Goal: Check status: Check status

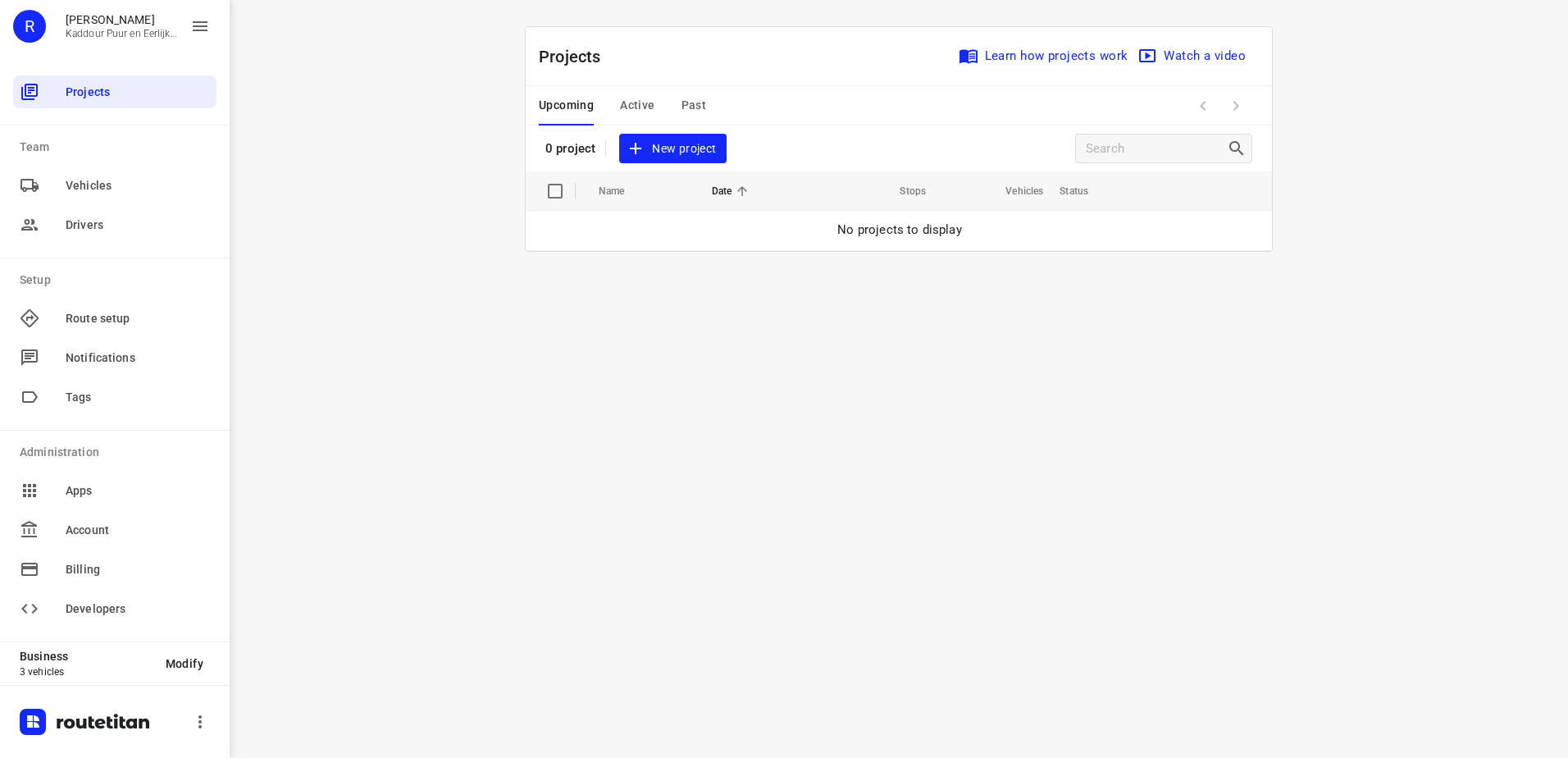
click at [647, 108] on span "Active" at bounding box center [637, 105] width 34 height 21
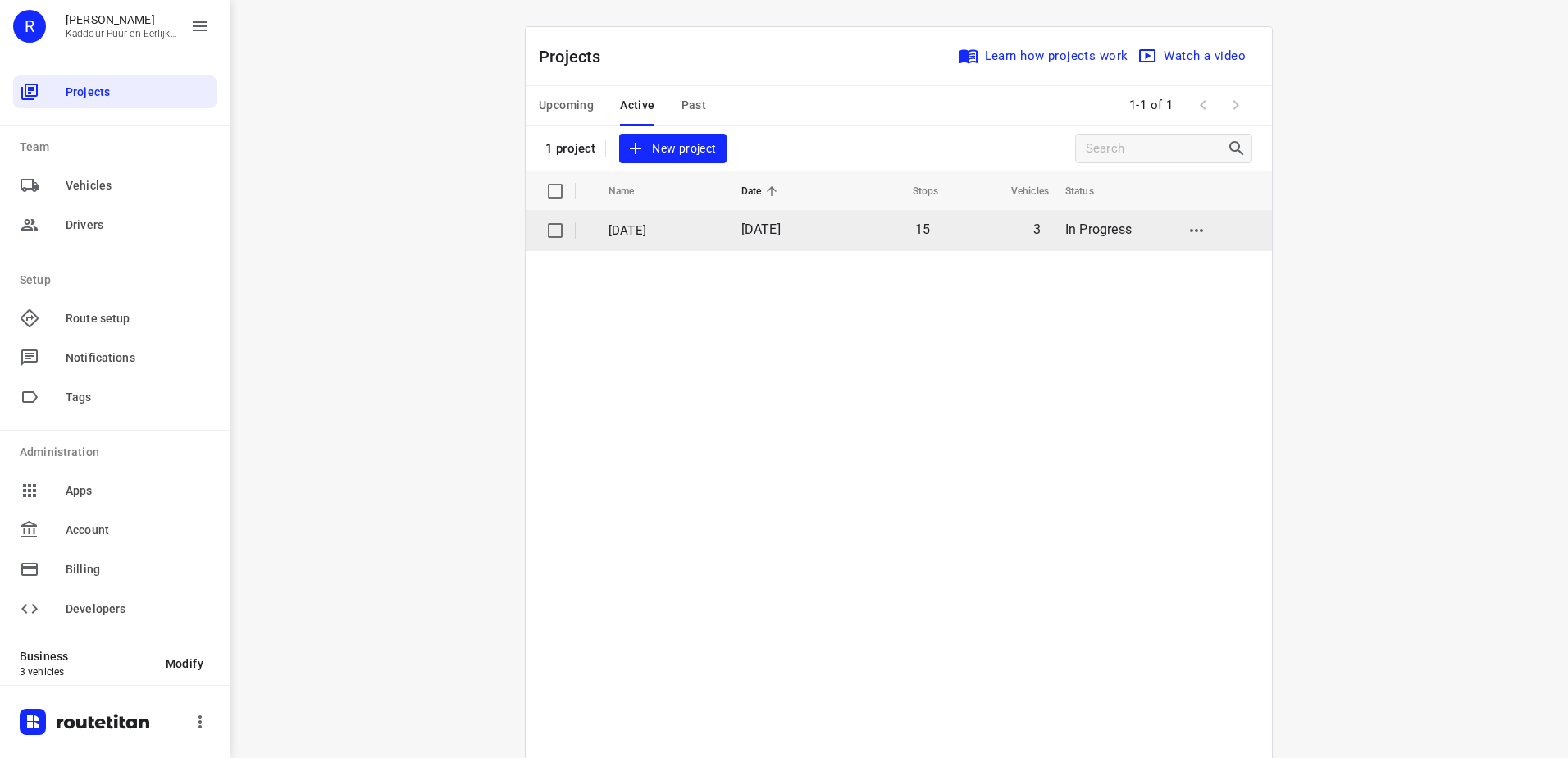
click at [655, 239] on td "[DATE]" at bounding box center [659, 231] width 136 height 39
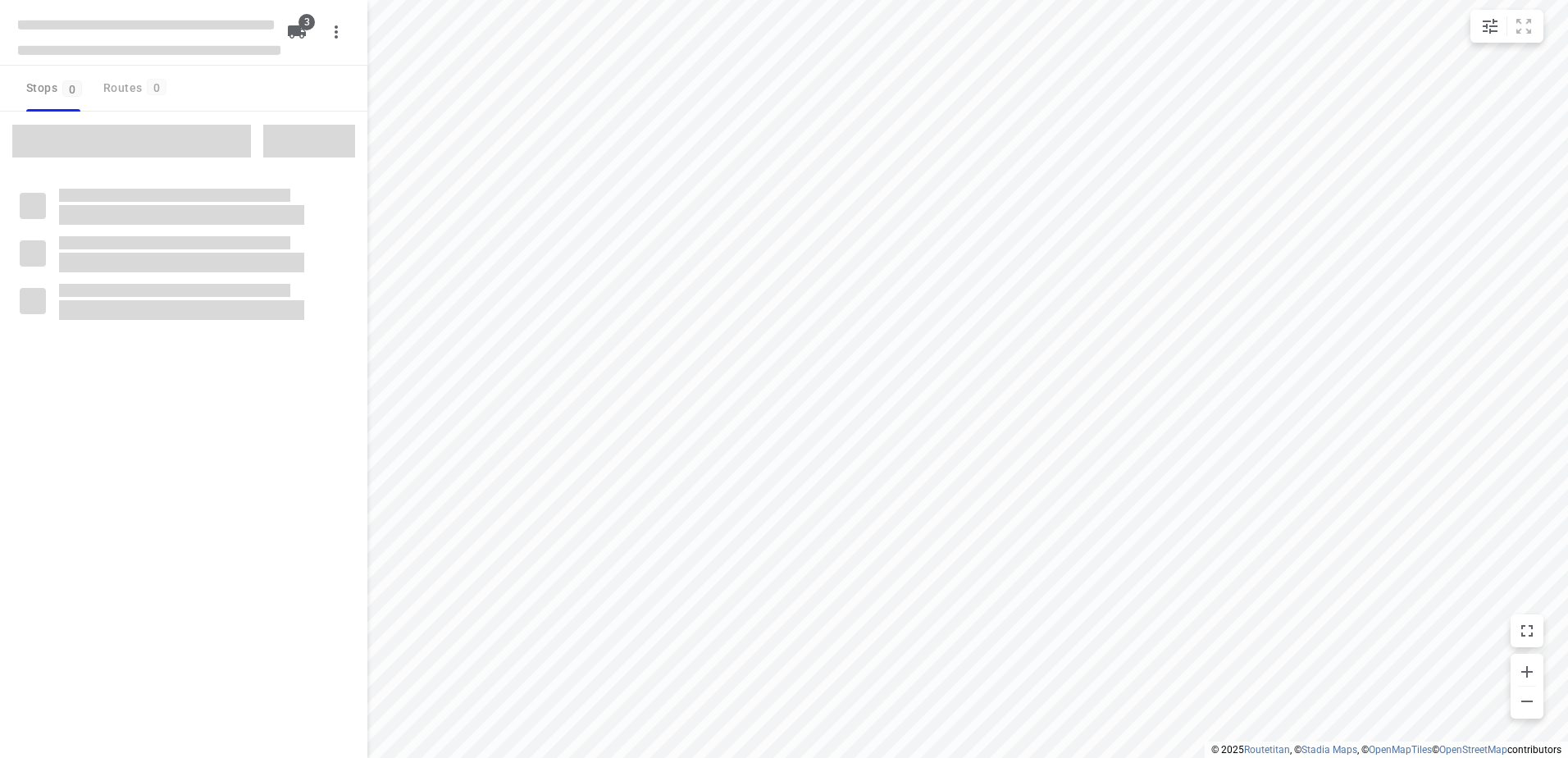
type input "distance"
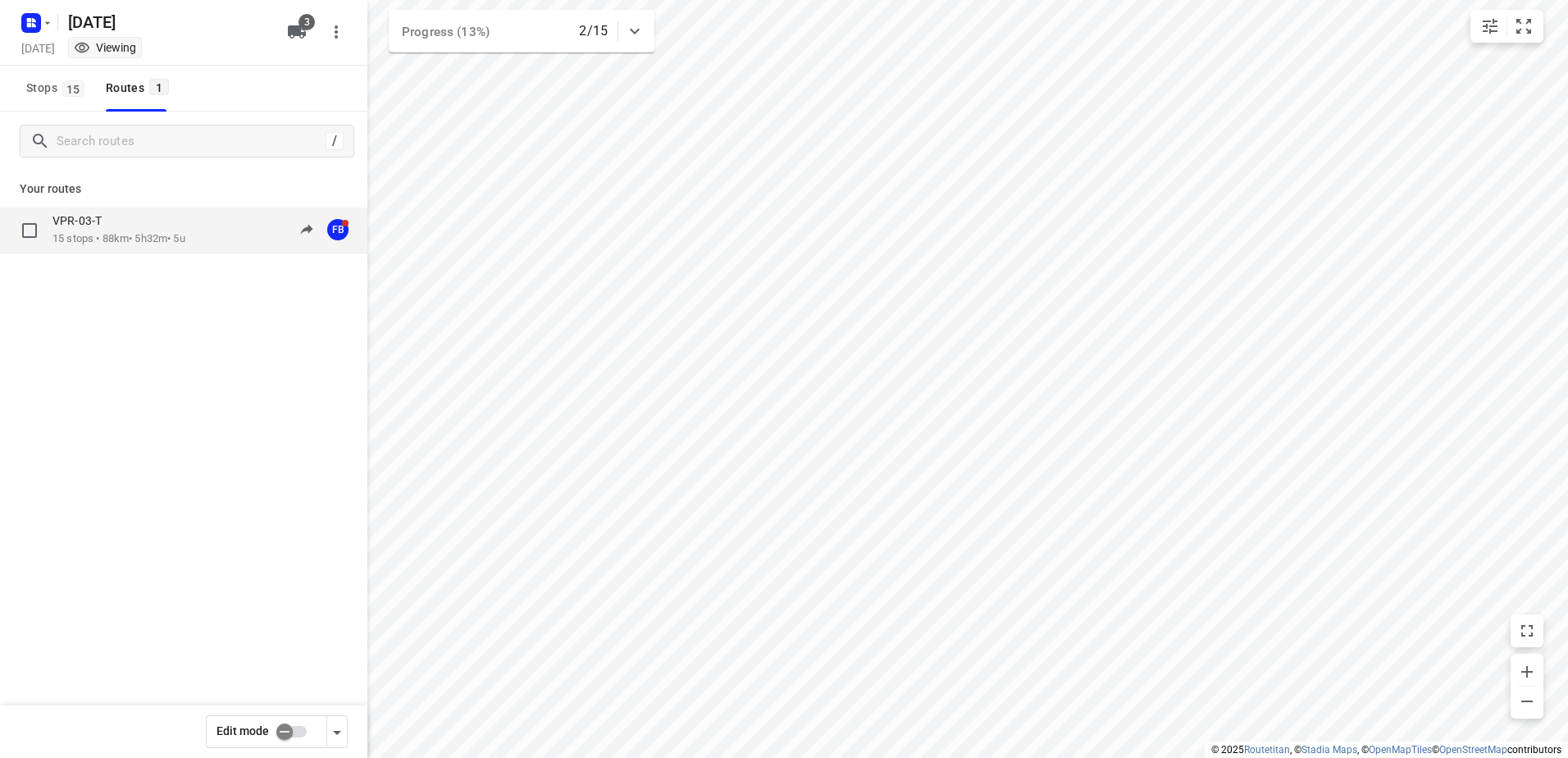
click at [193, 252] on div "VPR-03-T 15 stops • 88km • 5h32m • 5u 10:05-15:28 FB" at bounding box center [184, 230] width 367 height 46
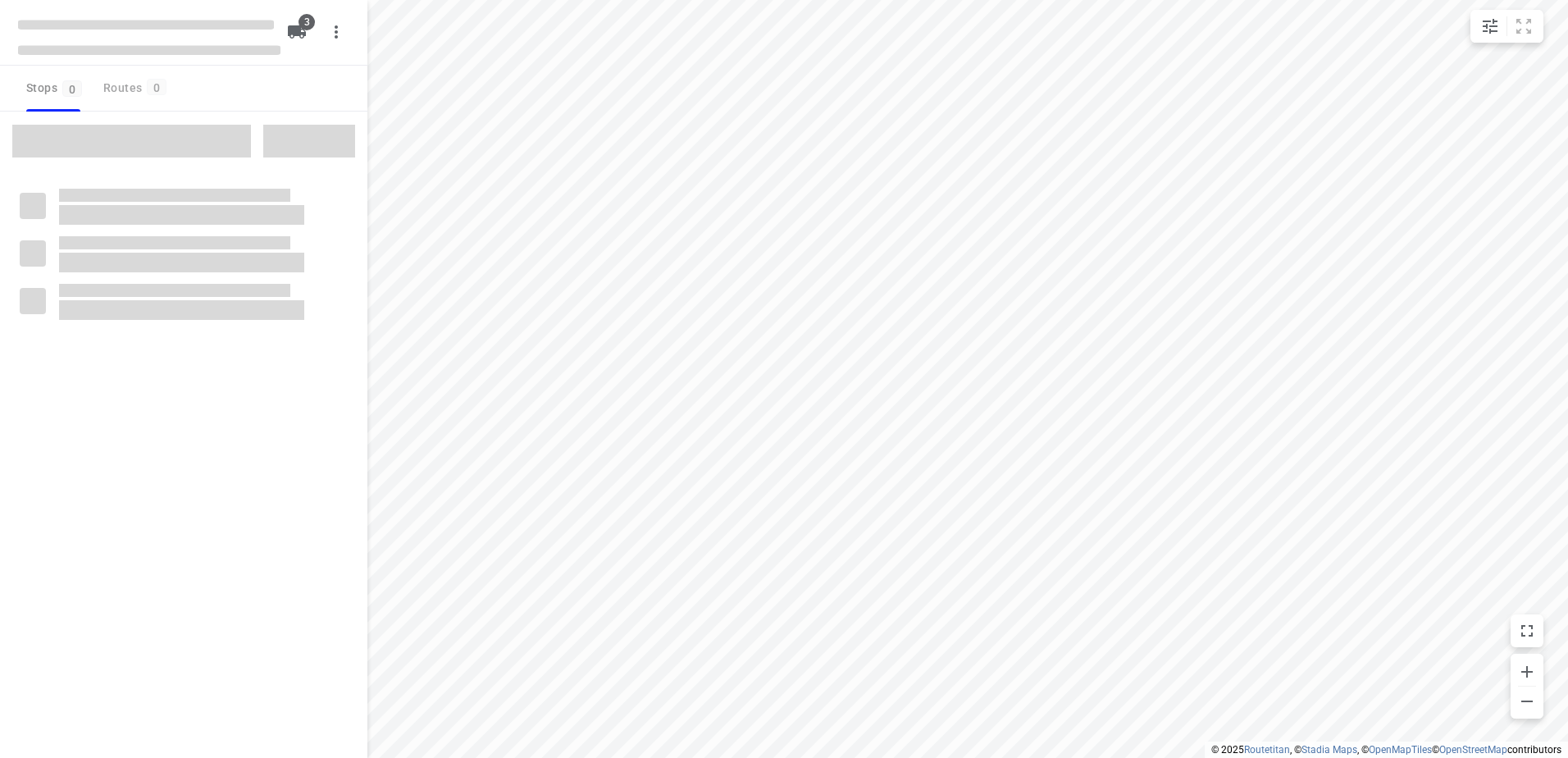
type input "distance"
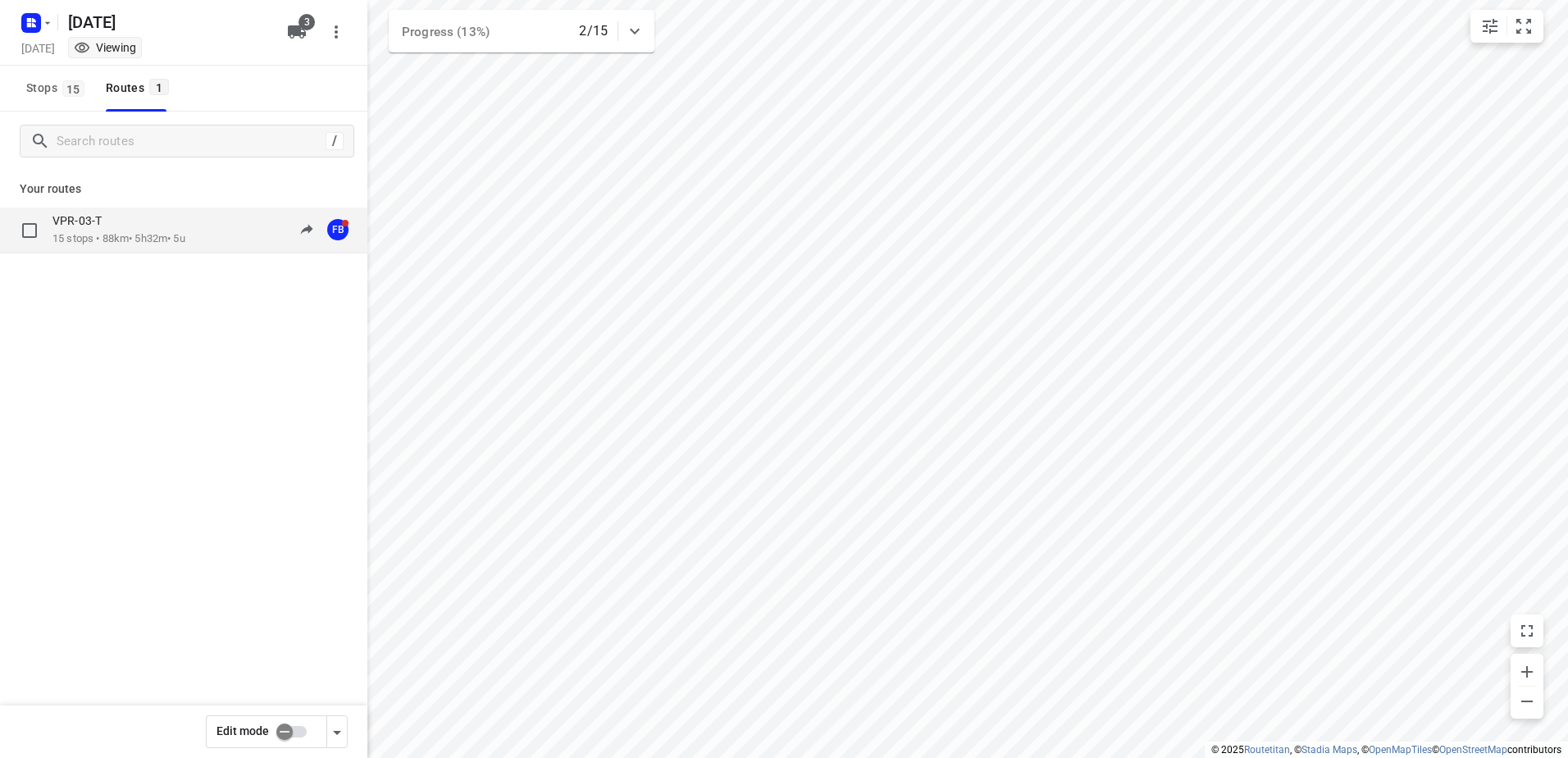
click at [154, 242] on p "15 stops • 88km • 5h32m • 5u" at bounding box center [119, 239] width 133 height 16
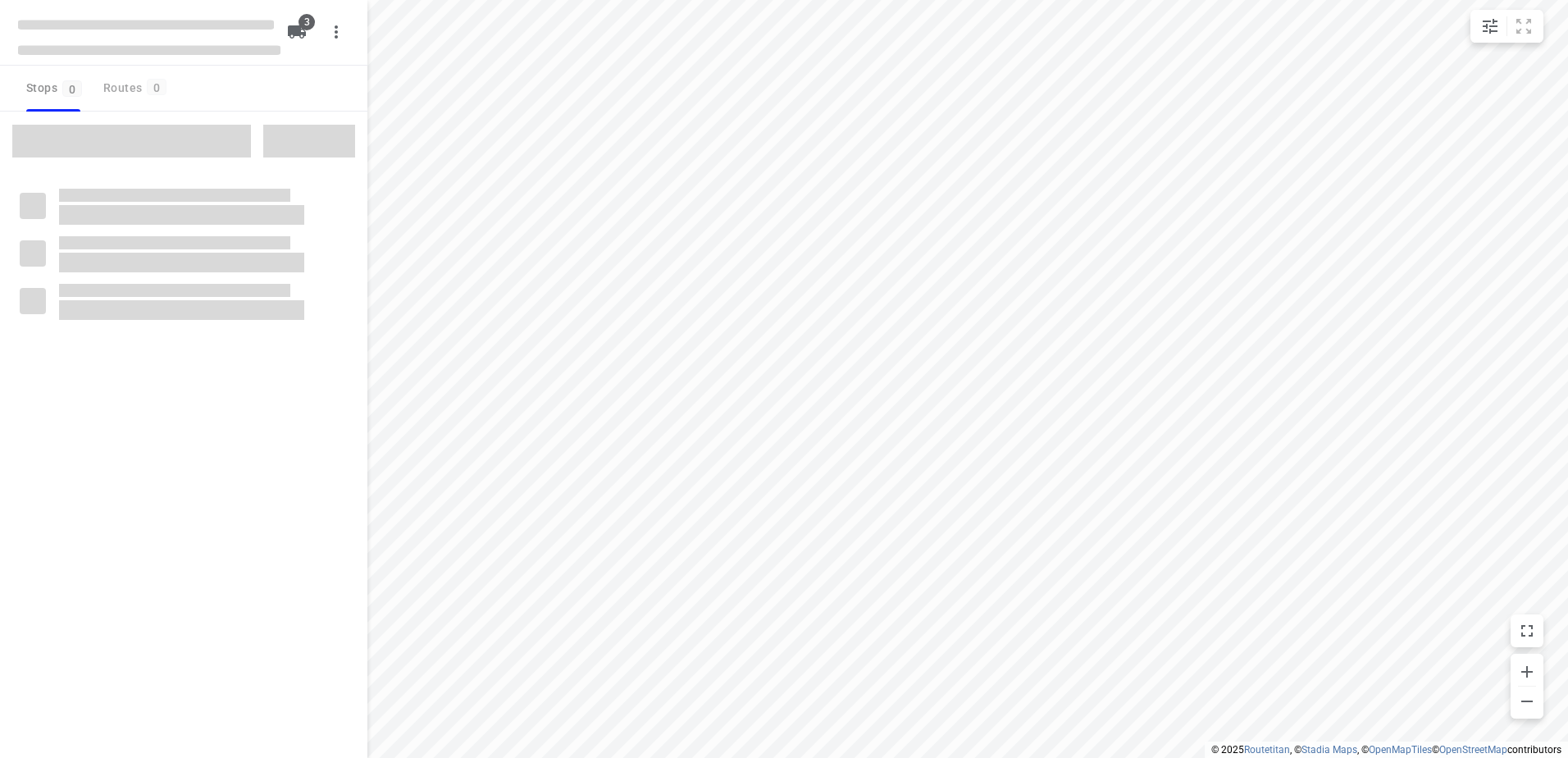
type input "distance"
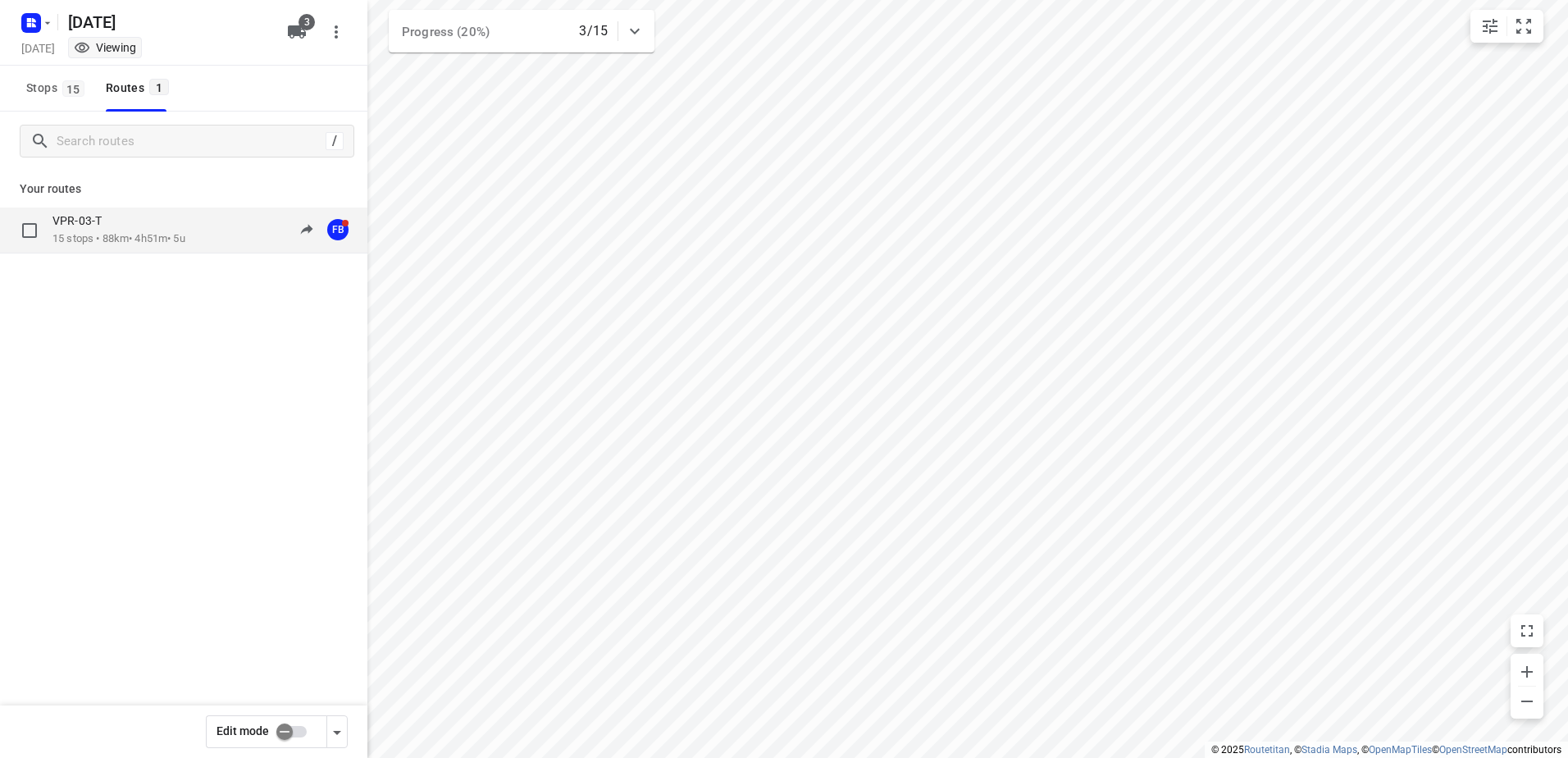
click at [171, 212] on div "VPR-03-T 15 stops • 88km • 4h51m • 5u 10:05-15:47 FB" at bounding box center [184, 230] width 367 height 46
